Goal: Information Seeking & Learning: Learn about a topic

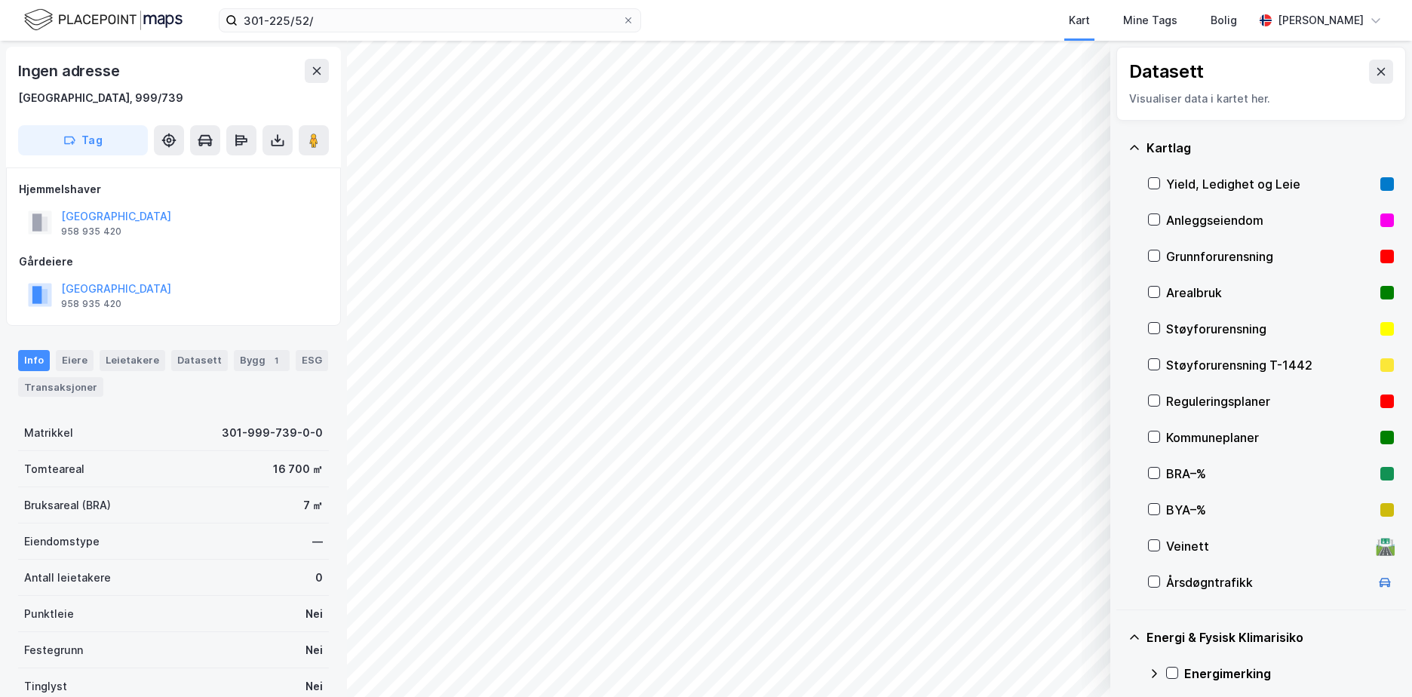
scroll to position [175, 0]
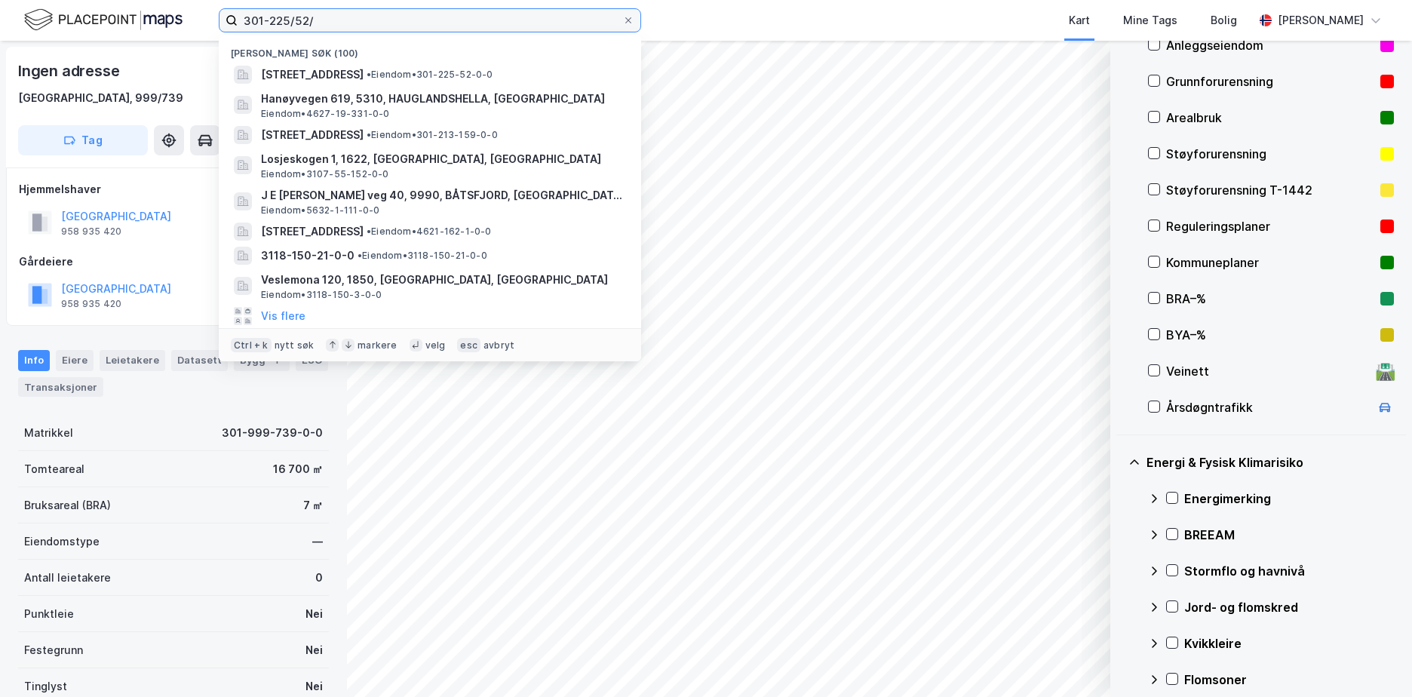
drag, startPoint x: 326, startPoint y: 12, endPoint x: 240, endPoint y: 17, distance: 86.1
click at [240, 17] on input "301-225/52/" at bounding box center [430, 20] width 385 height 23
paste input "1866-57/33"
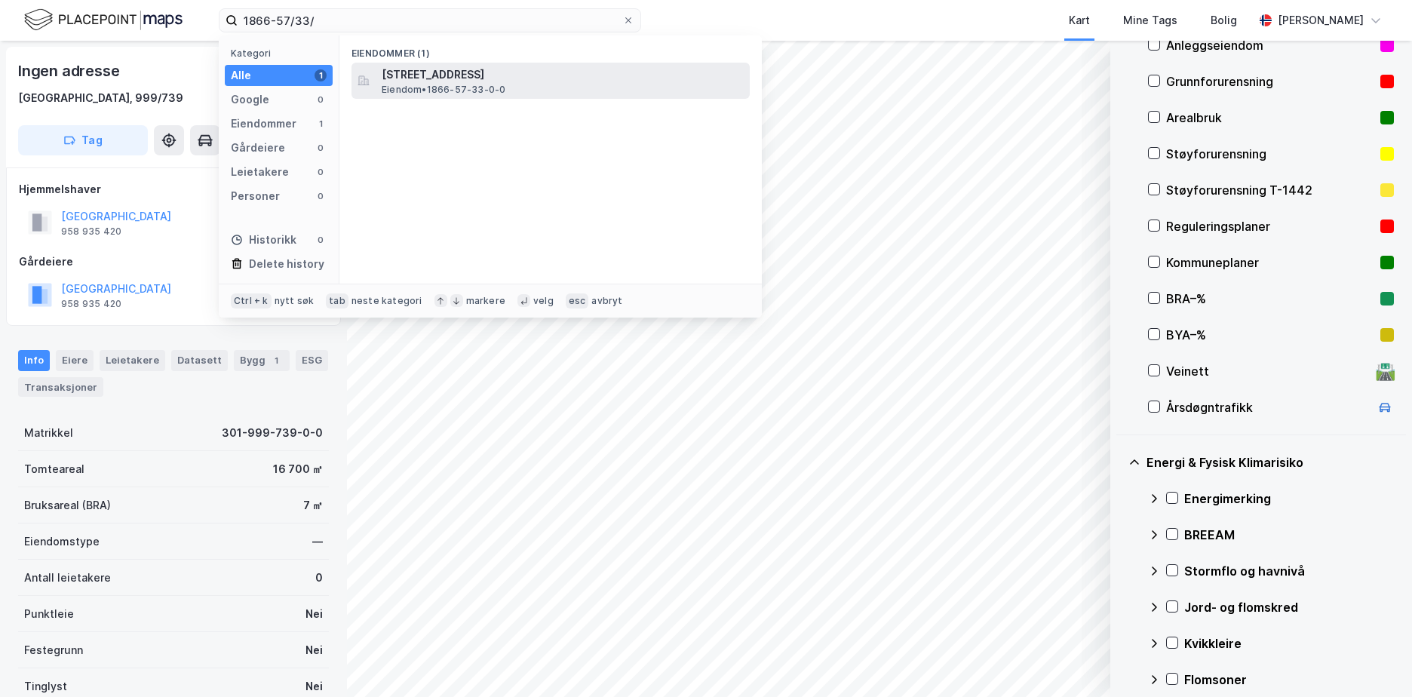
click at [481, 75] on span "[STREET_ADDRESS]" at bounding box center [563, 75] width 362 height 18
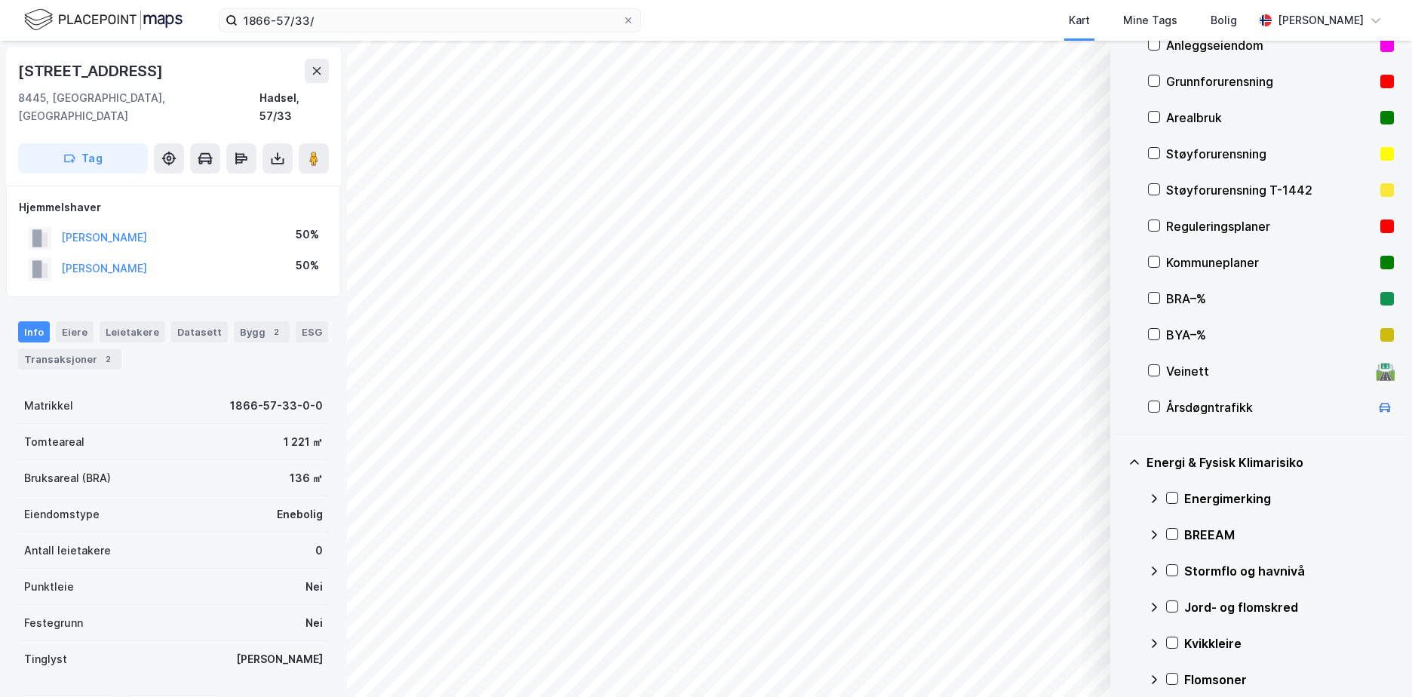
click at [1177, 80] on div "Grunnforurensning" at bounding box center [1270, 81] width 208 height 18
click at [1195, 495] on div "Energimerking" at bounding box center [1289, 498] width 210 height 18
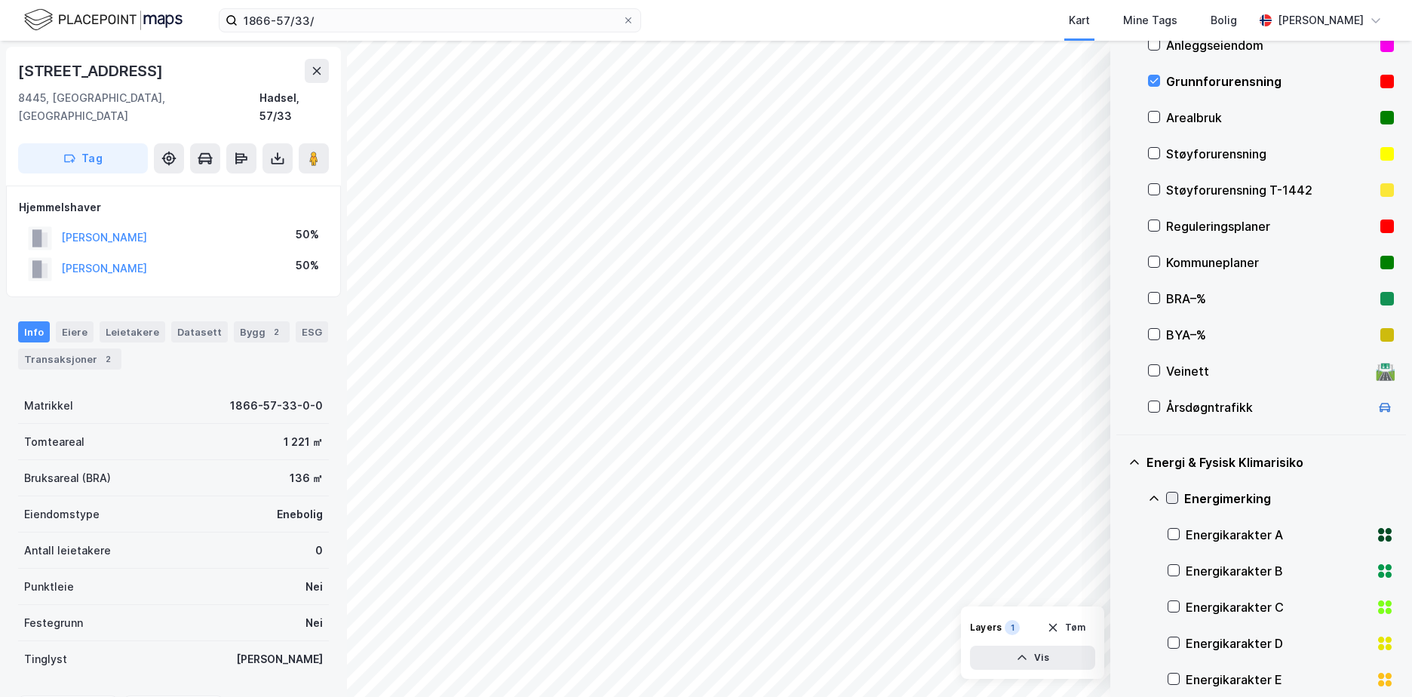
click at [1170, 494] on icon at bounding box center [1172, 497] width 11 height 11
click at [1155, 498] on icon at bounding box center [1154, 498] width 12 height 12
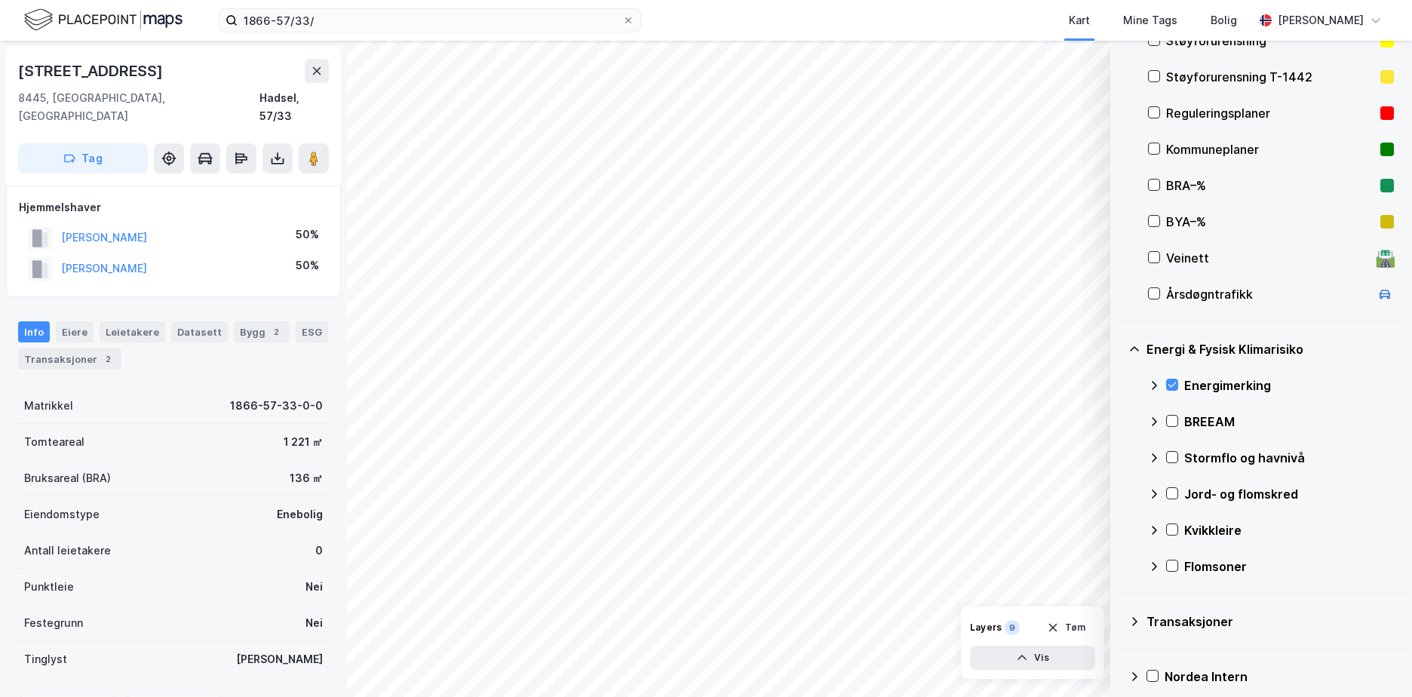
click at [1201, 526] on div "Kvikkleire" at bounding box center [1289, 530] width 210 height 18
click at [1168, 526] on icon at bounding box center [1172, 529] width 11 height 11
click at [1158, 529] on icon at bounding box center [1154, 530] width 12 height 12
click at [1170, 486] on div "Jord- og flomskred" at bounding box center [1271, 494] width 246 height 36
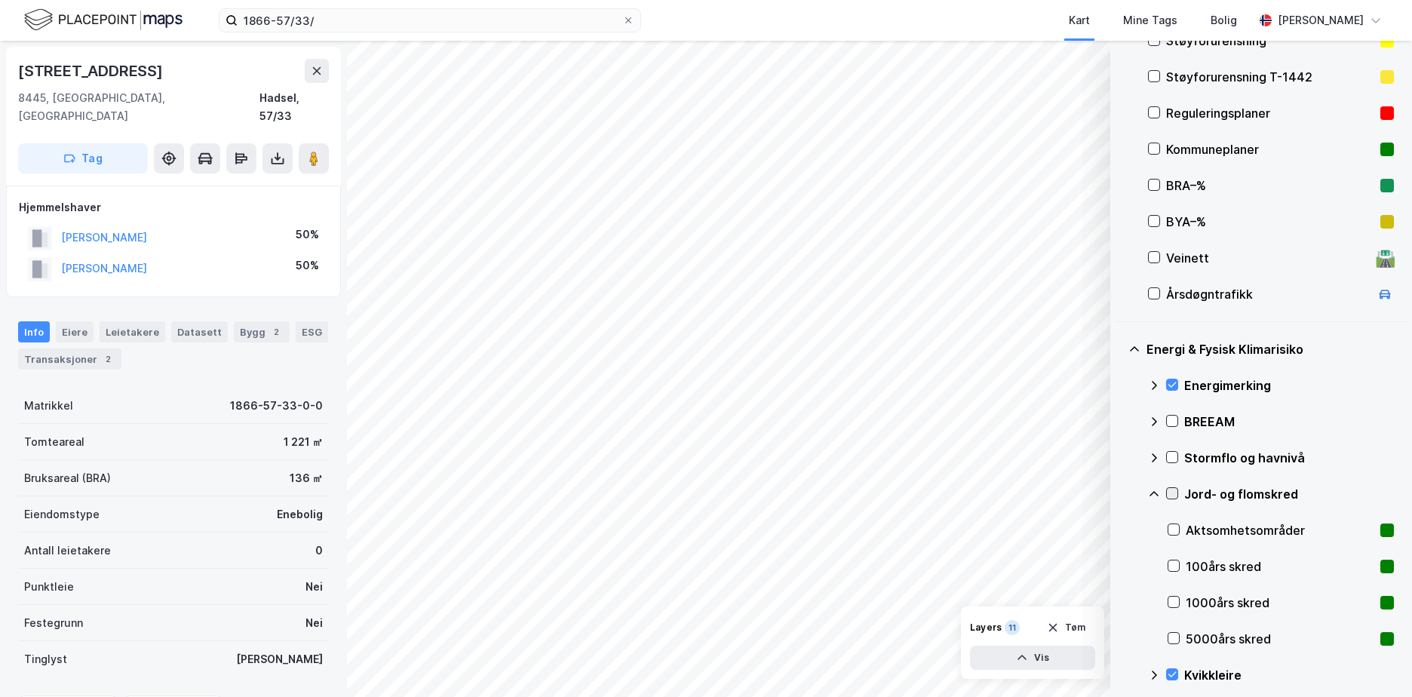
click at [1169, 492] on icon at bounding box center [1172, 493] width 11 height 11
click at [1156, 495] on icon at bounding box center [1154, 494] width 12 height 12
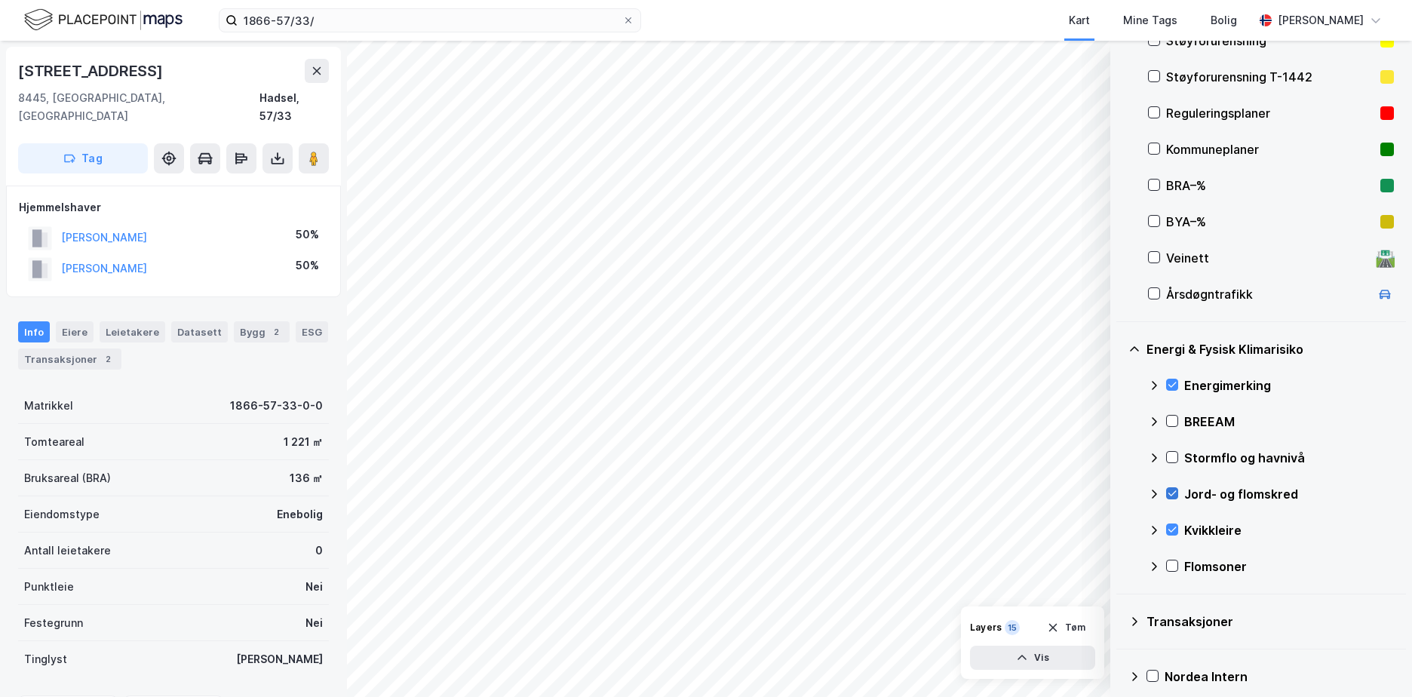
click at [1170, 492] on icon at bounding box center [1172, 493] width 11 height 11
click at [1150, 486] on div "Jord- og flomskred" at bounding box center [1271, 494] width 246 height 36
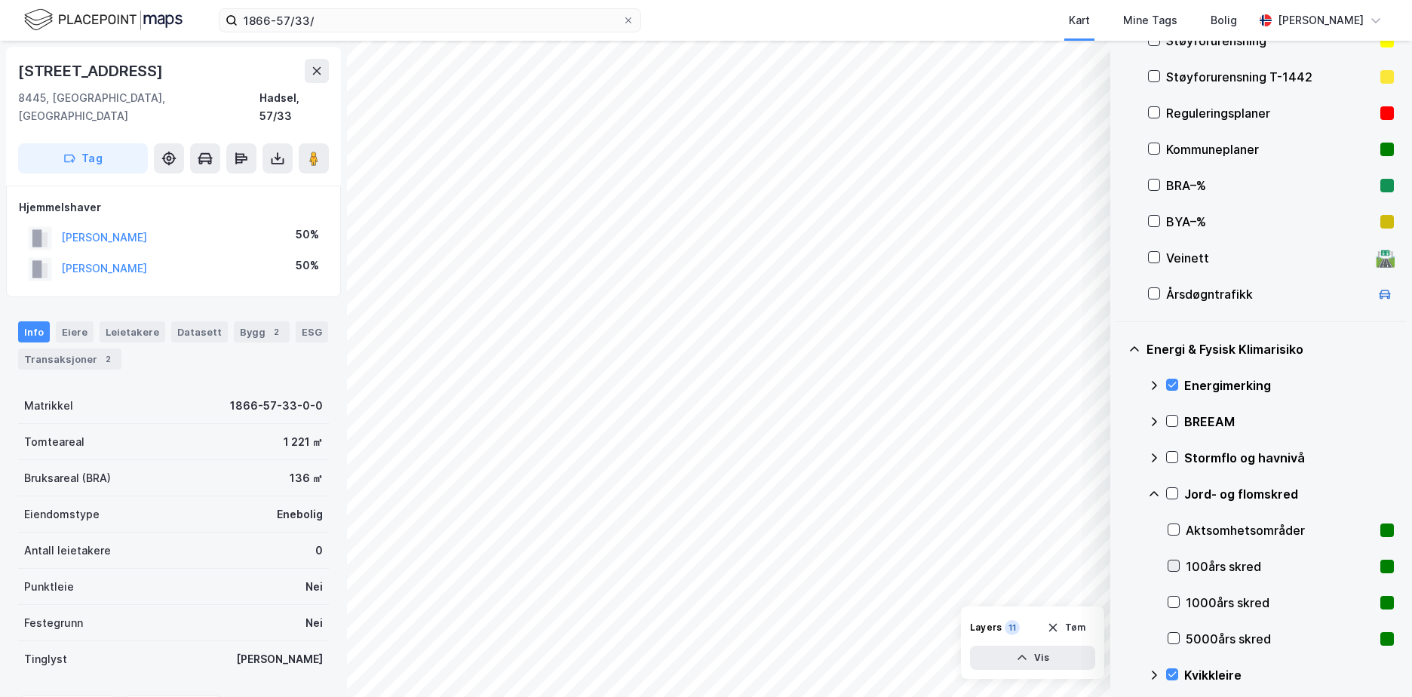
click at [1174, 568] on icon at bounding box center [1173, 565] width 11 height 11
click at [1171, 597] on icon at bounding box center [1173, 602] width 11 height 11
click at [1175, 638] on icon at bounding box center [1174, 638] width 8 height 5
click at [1173, 526] on icon at bounding box center [1173, 529] width 11 height 11
click at [1152, 489] on icon at bounding box center [1154, 494] width 12 height 12
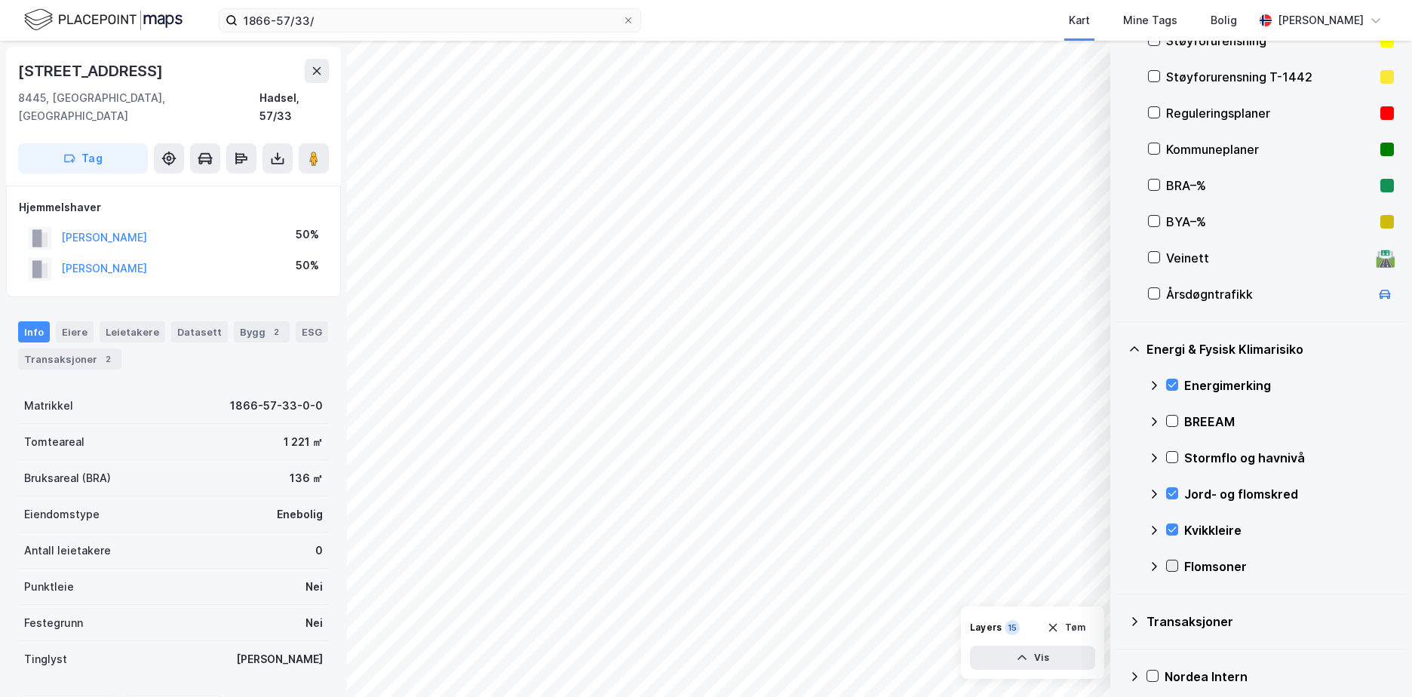
click at [1170, 562] on icon at bounding box center [1172, 565] width 11 height 11
click at [1152, 564] on icon at bounding box center [1154, 566] width 12 height 12
click at [1153, 456] on icon at bounding box center [1154, 458] width 12 height 12
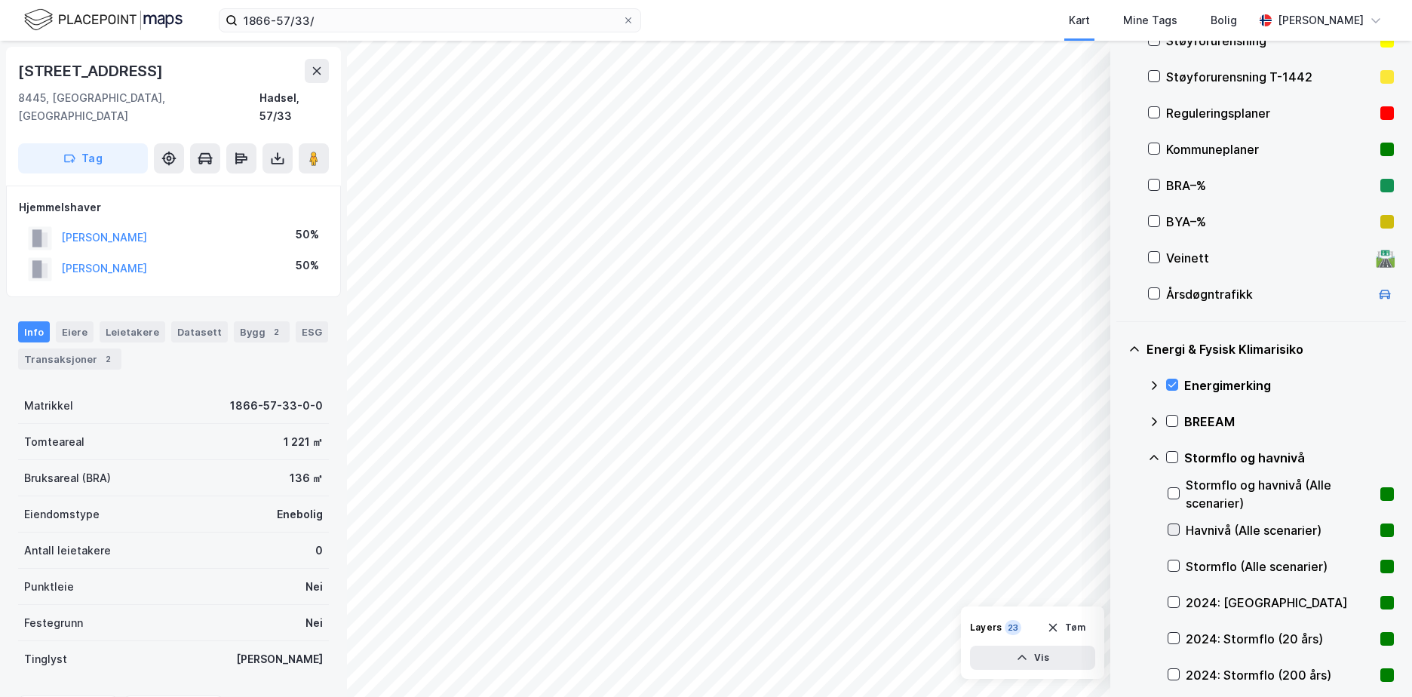
click at [1176, 529] on icon at bounding box center [1174, 529] width 8 height 5
click at [1173, 526] on icon at bounding box center [1173, 529] width 11 height 11
click at [1173, 566] on icon at bounding box center [1173, 565] width 11 height 11
click at [1177, 493] on icon at bounding box center [1173, 493] width 11 height 11
click at [1172, 527] on icon at bounding box center [1173, 529] width 11 height 11
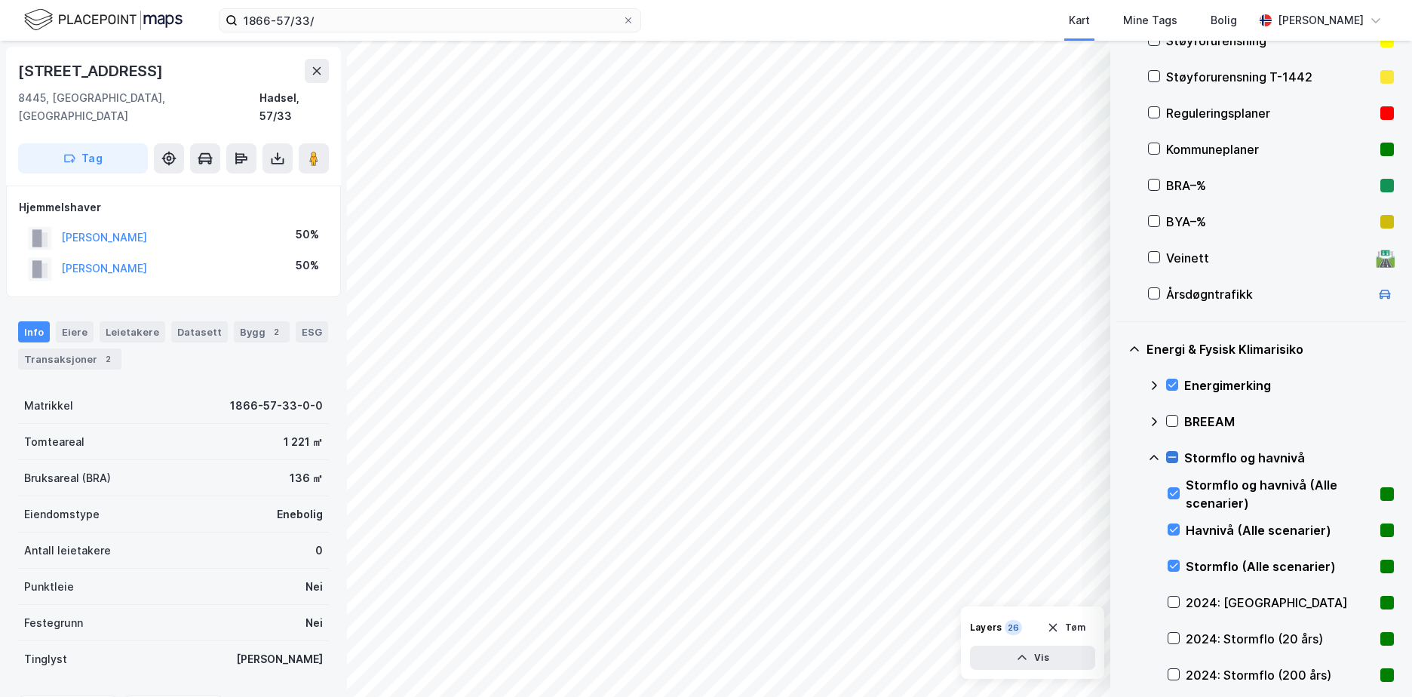
click at [1167, 459] on icon at bounding box center [1172, 457] width 11 height 11
click at [1155, 454] on icon at bounding box center [1154, 458] width 12 height 12
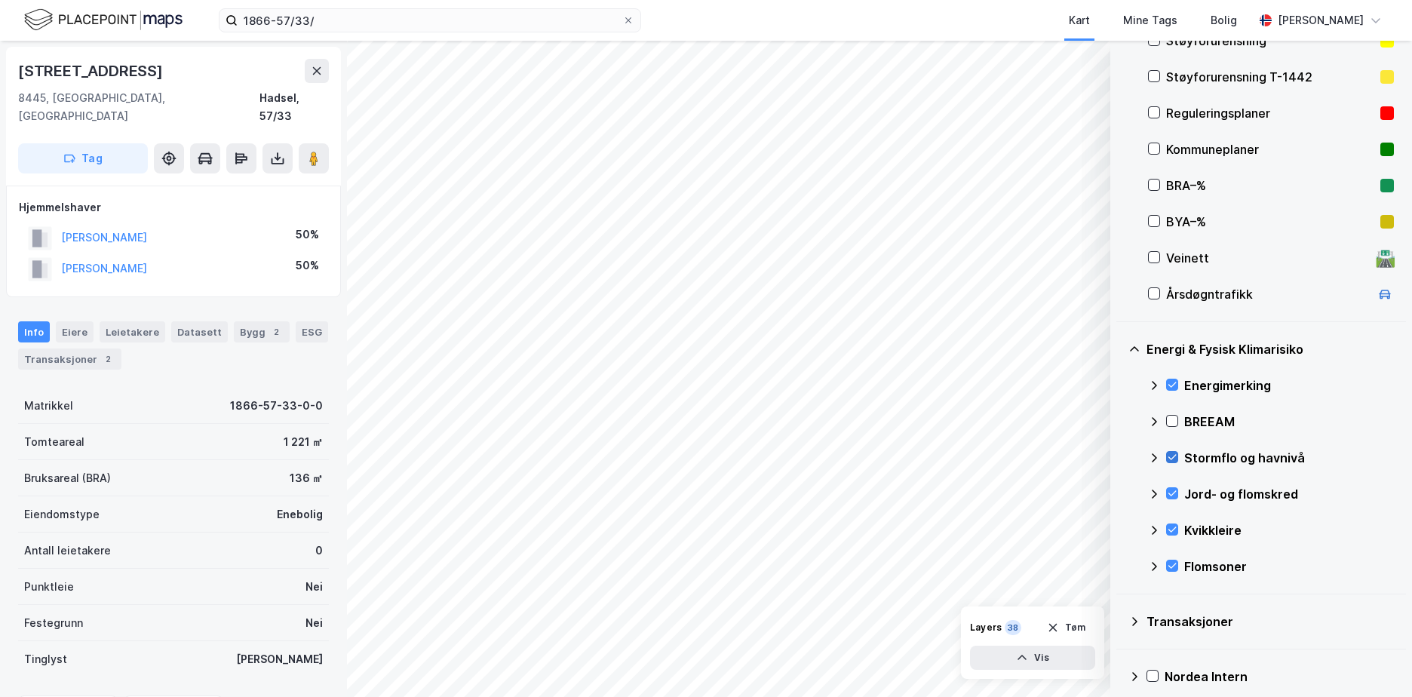
scroll to position [173, 0]
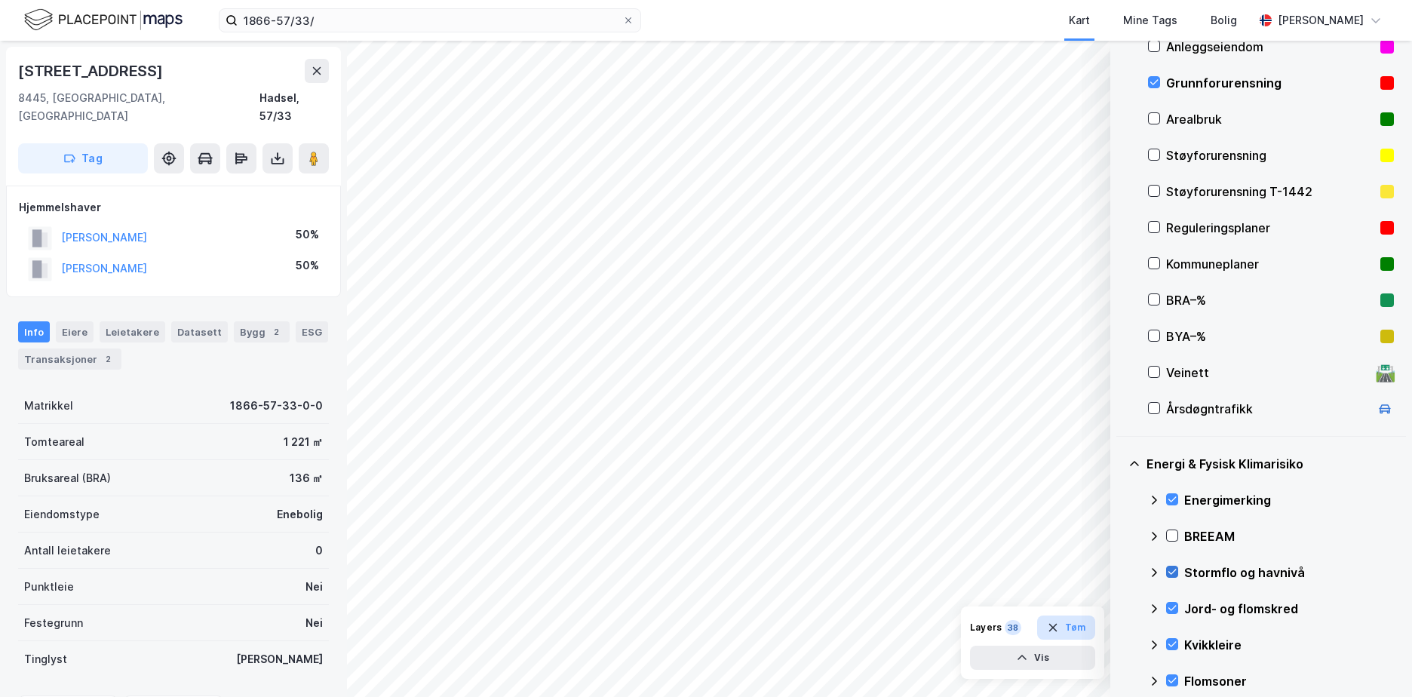
click at [1081, 623] on button "Tøm" at bounding box center [1066, 627] width 58 height 24
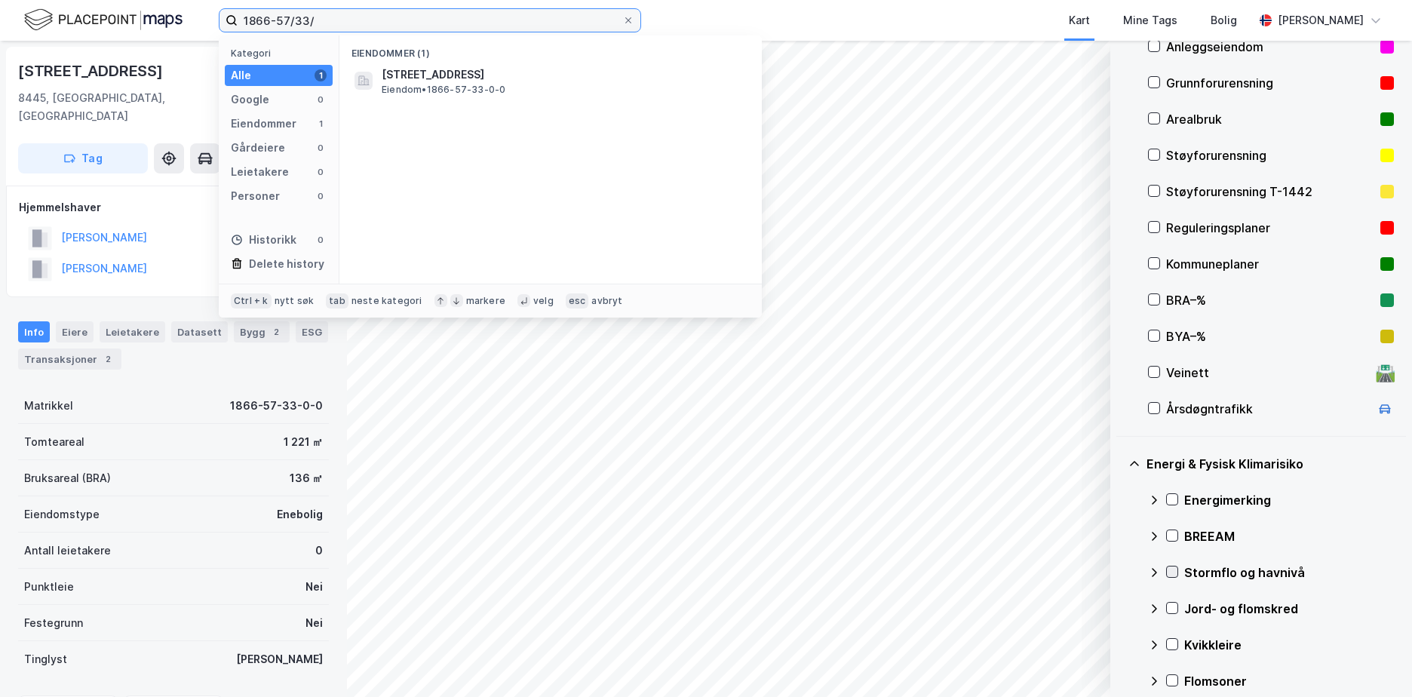
drag, startPoint x: 314, startPoint y: 20, endPoint x: 220, endPoint y: 26, distance: 94.5
click at [220, 26] on label "1866-57/33/" at bounding box center [430, 20] width 422 height 24
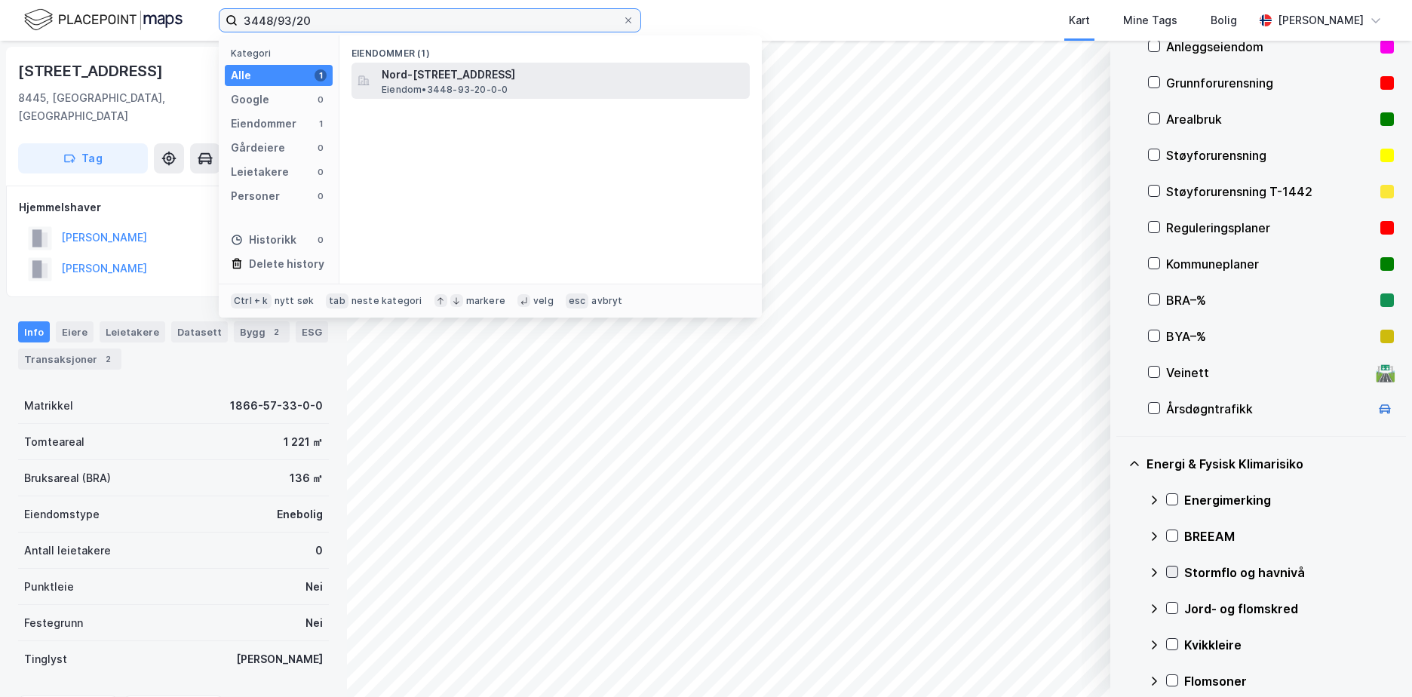
type input "3448/93/20"
click at [488, 76] on span "Nord-[STREET_ADDRESS]" at bounding box center [563, 75] width 362 height 18
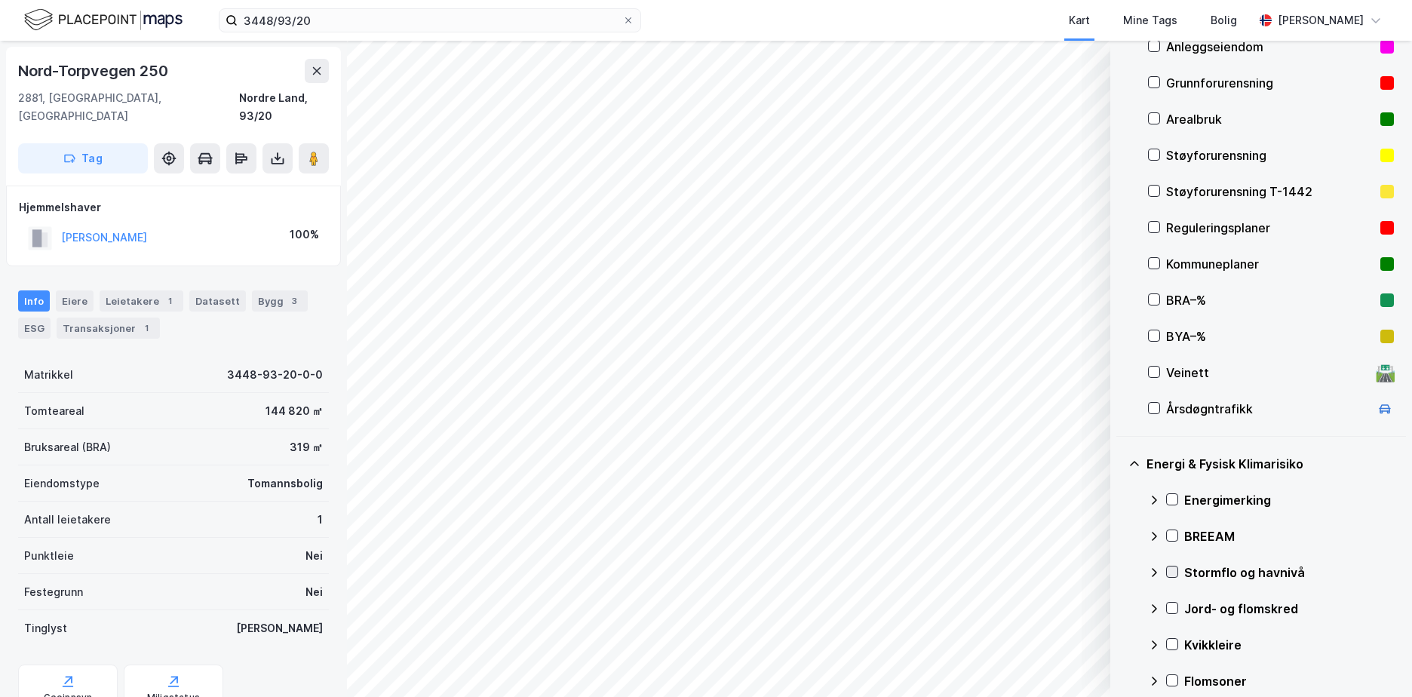
click at [1177, 84] on div "Grunnforurensning" at bounding box center [1270, 83] width 208 height 18
click at [1173, 498] on icon at bounding box center [1172, 499] width 11 height 11
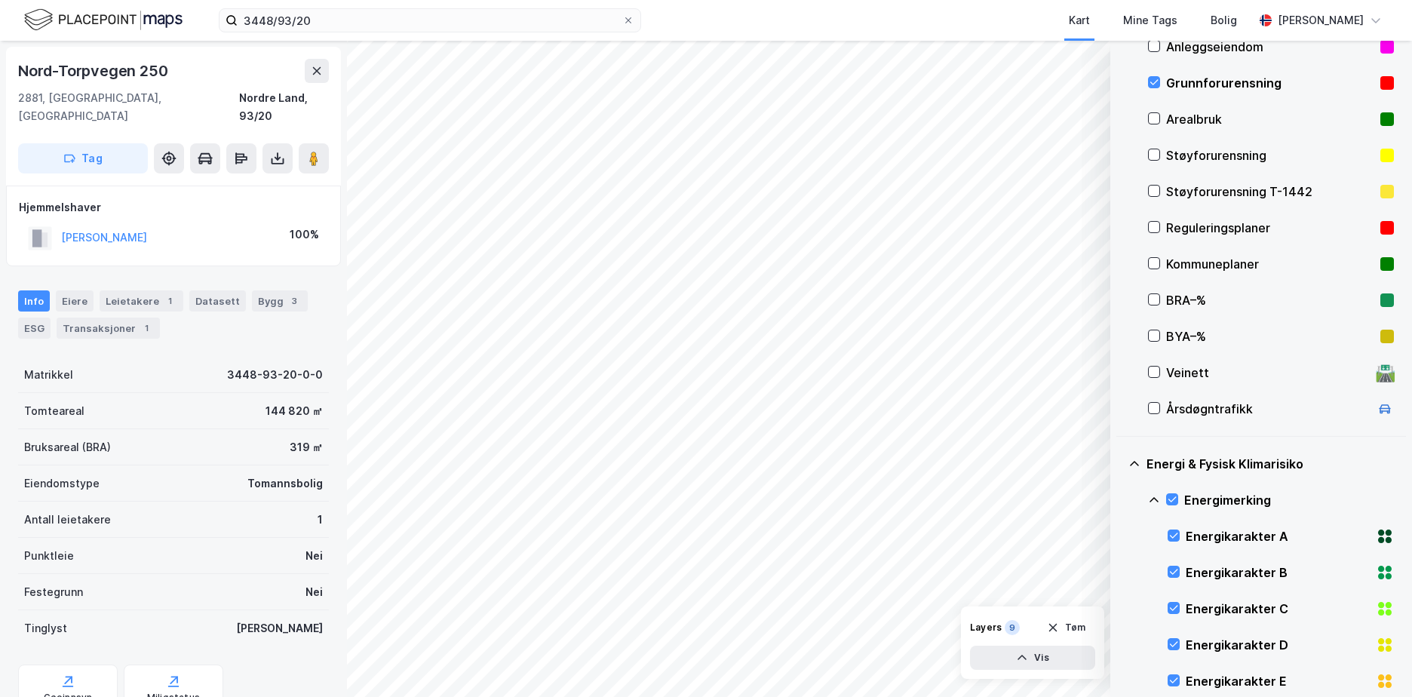
click at [1151, 497] on icon at bounding box center [1154, 500] width 12 height 12
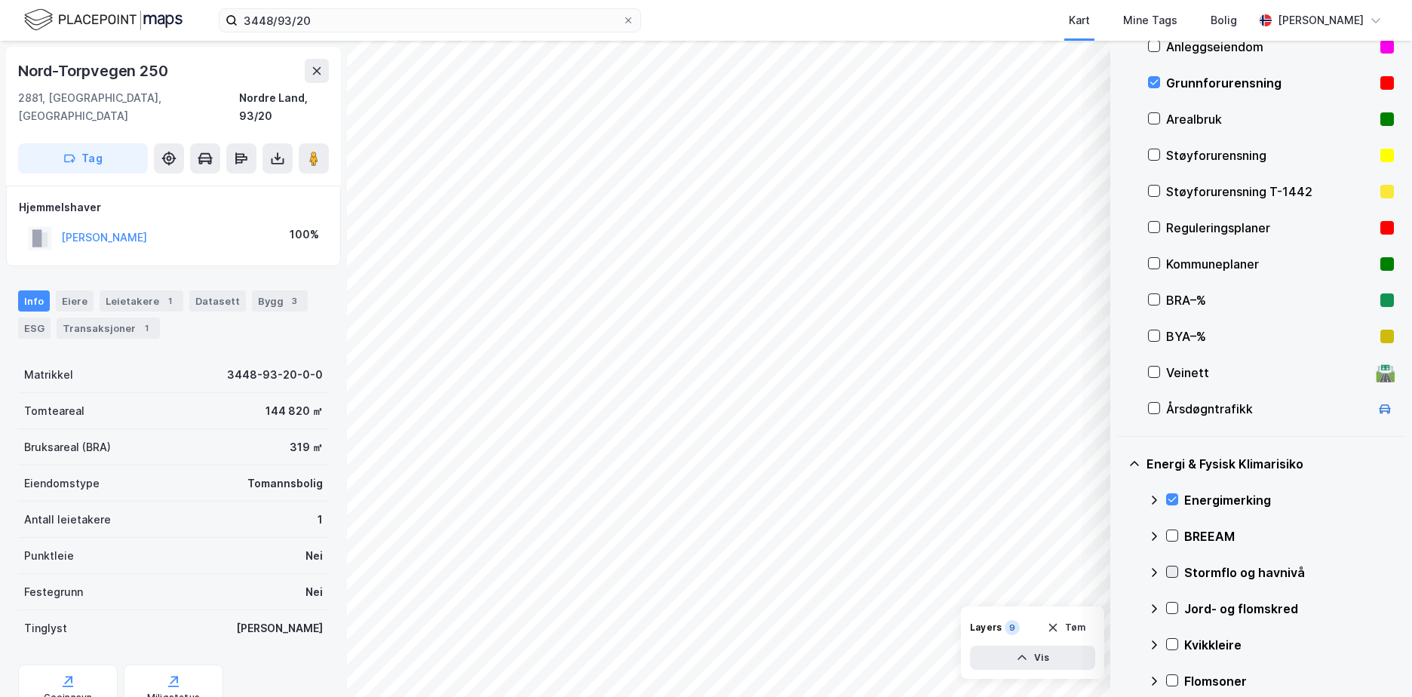
click at [1172, 567] on icon at bounding box center [1172, 571] width 11 height 11
click at [1152, 572] on icon at bounding box center [1154, 572] width 12 height 12
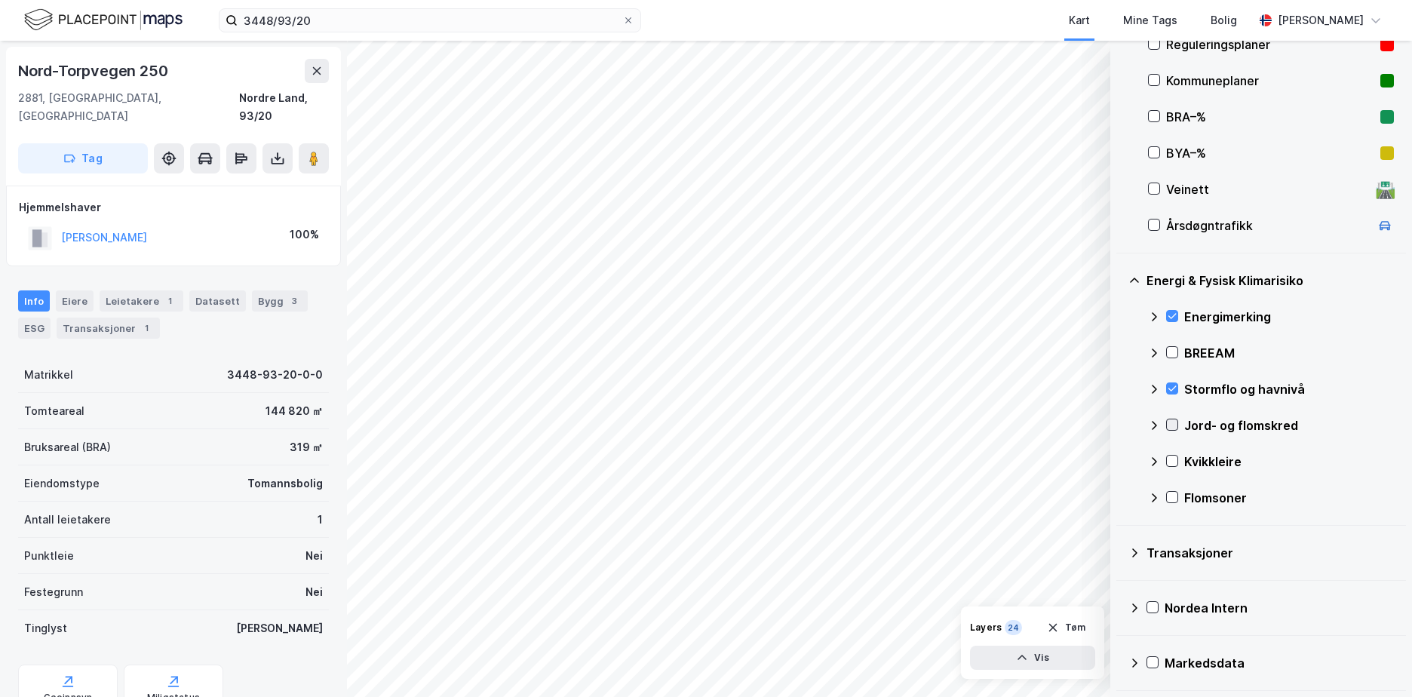
click at [1171, 420] on icon at bounding box center [1172, 424] width 11 height 11
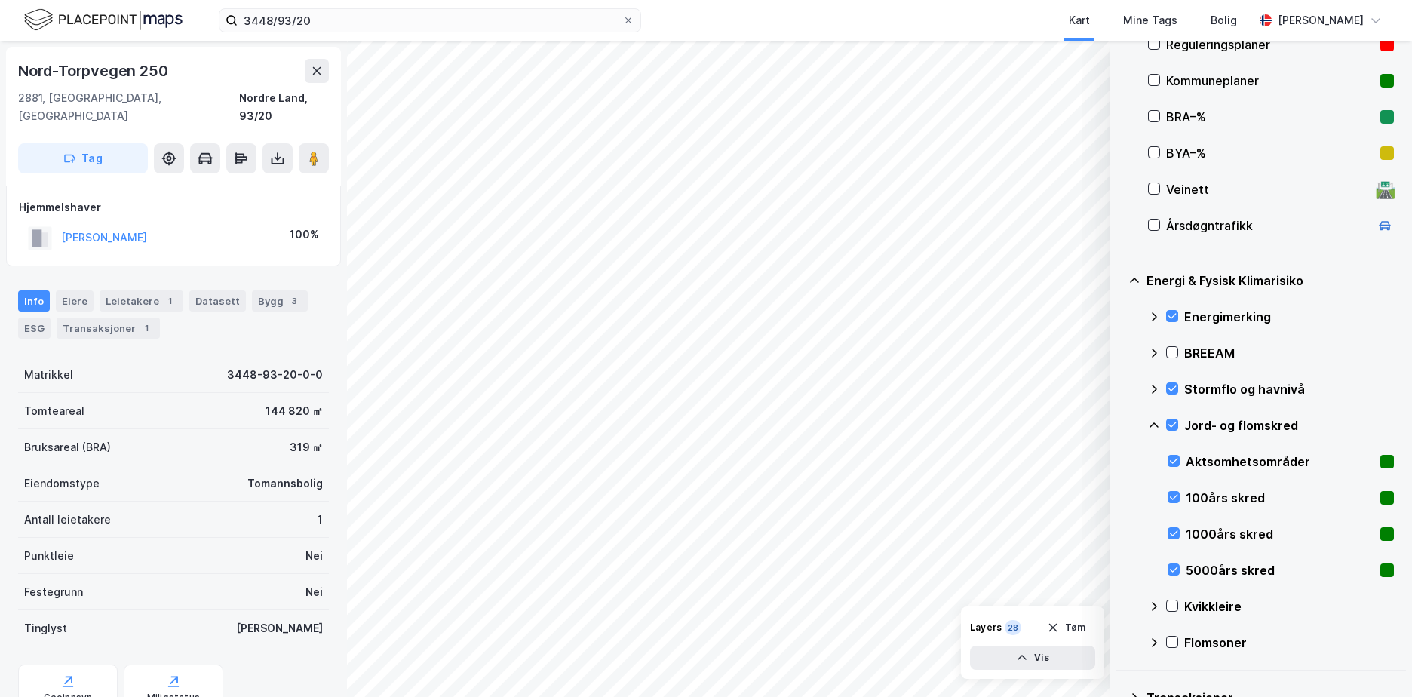
click at [1152, 420] on icon at bounding box center [1154, 425] width 12 height 12
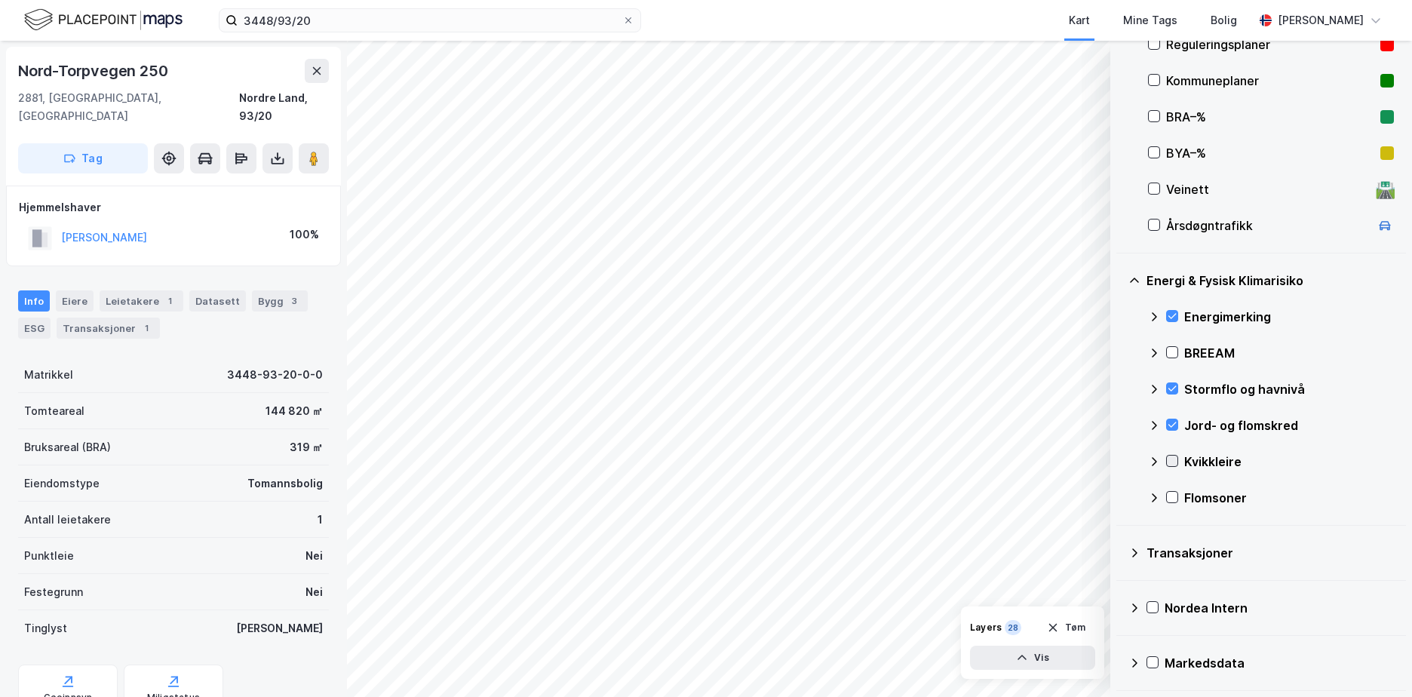
click at [1170, 459] on icon at bounding box center [1172, 460] width 11 height 11
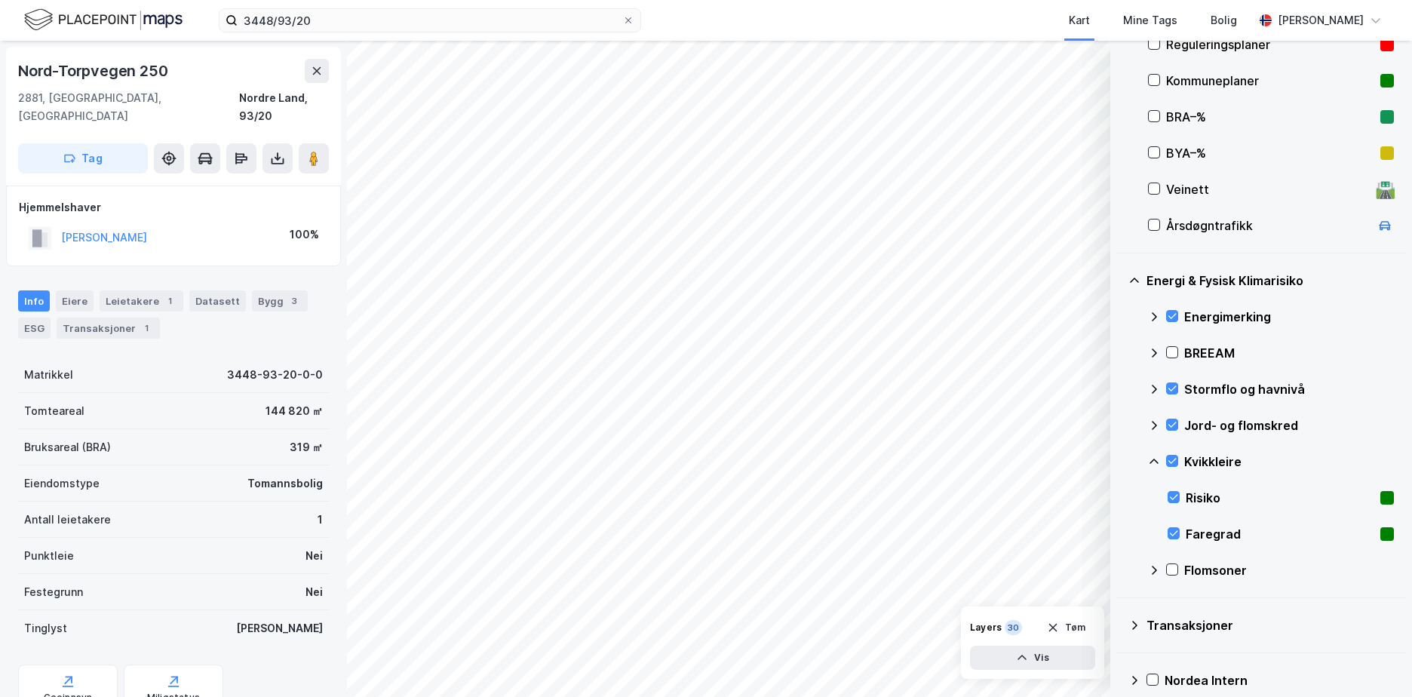
click at [1155, 456] on icon at bounding box center [1154, 461] width 12 height 12
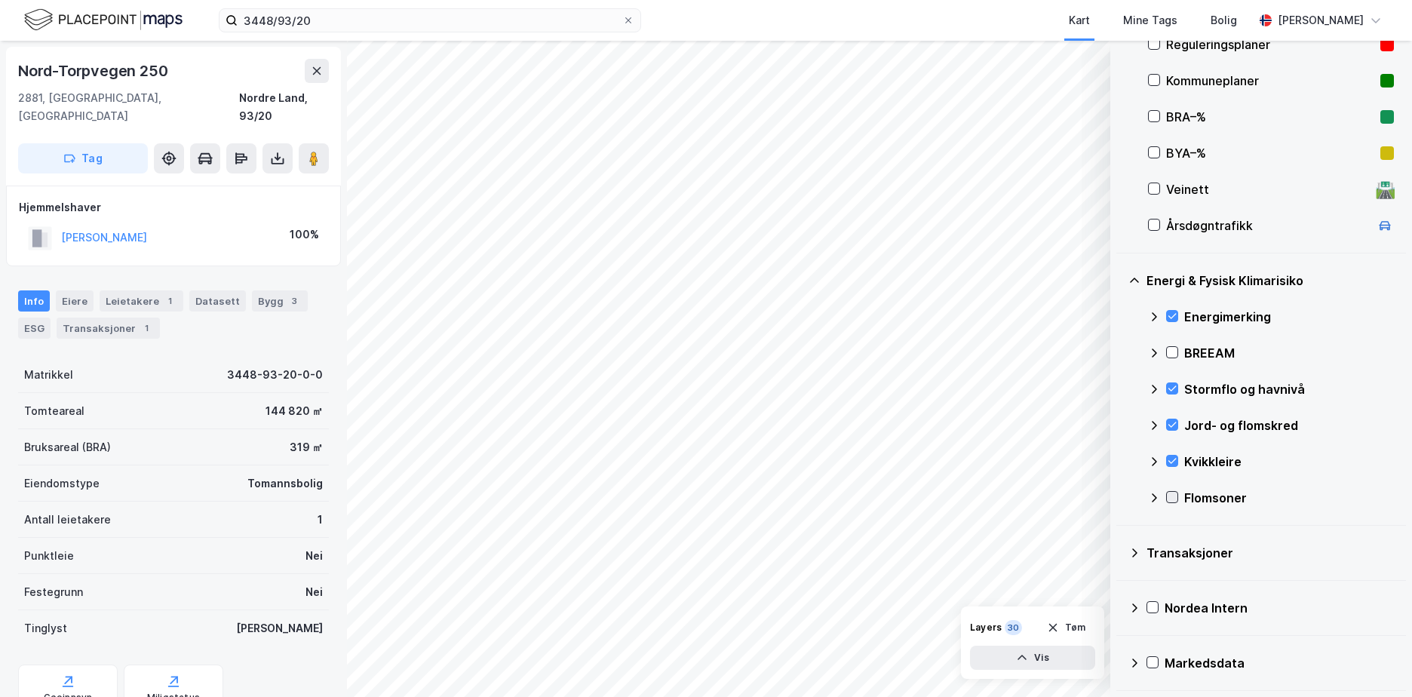
click at [1173, 498] on icon at bounding box center [1172, 497] width 8 height 5
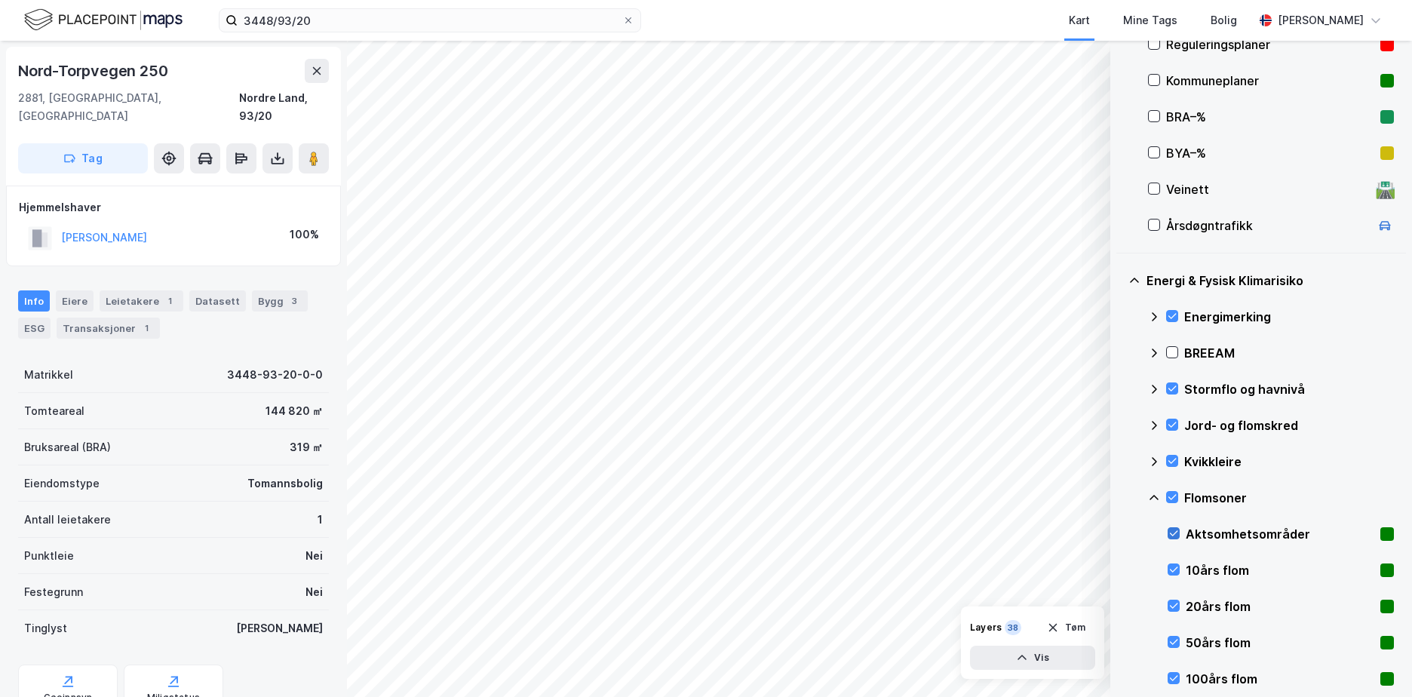
click at [1172, 530] on icon at bounding box center [1173, 533] width 11 height 11
click at [1149, 496] on icon at bounding box center [1154, 498] width 12 height 12
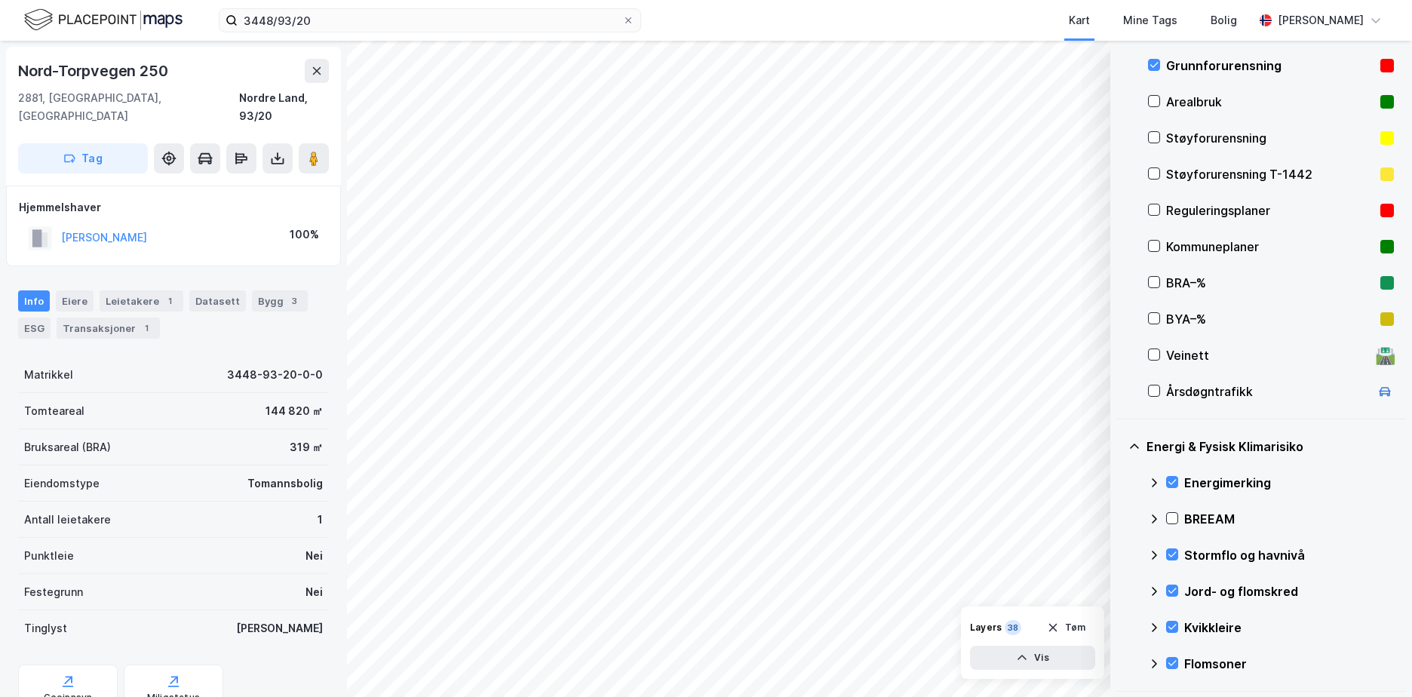
scroll to position [181, 0]
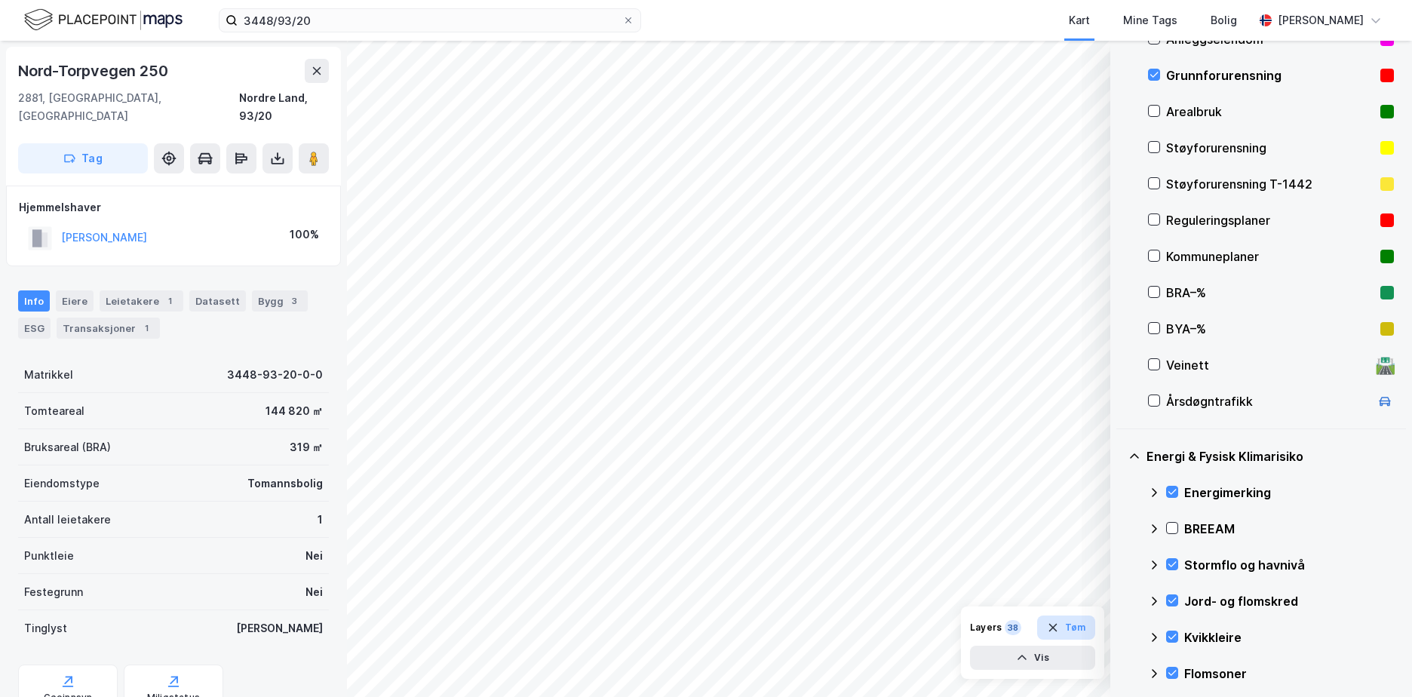
click at [1073, 625] on button "Tøm" at bounding box center [1066, 627] width 58 height 24
